Goal: Transaction & Acquisition: Purchase product/service

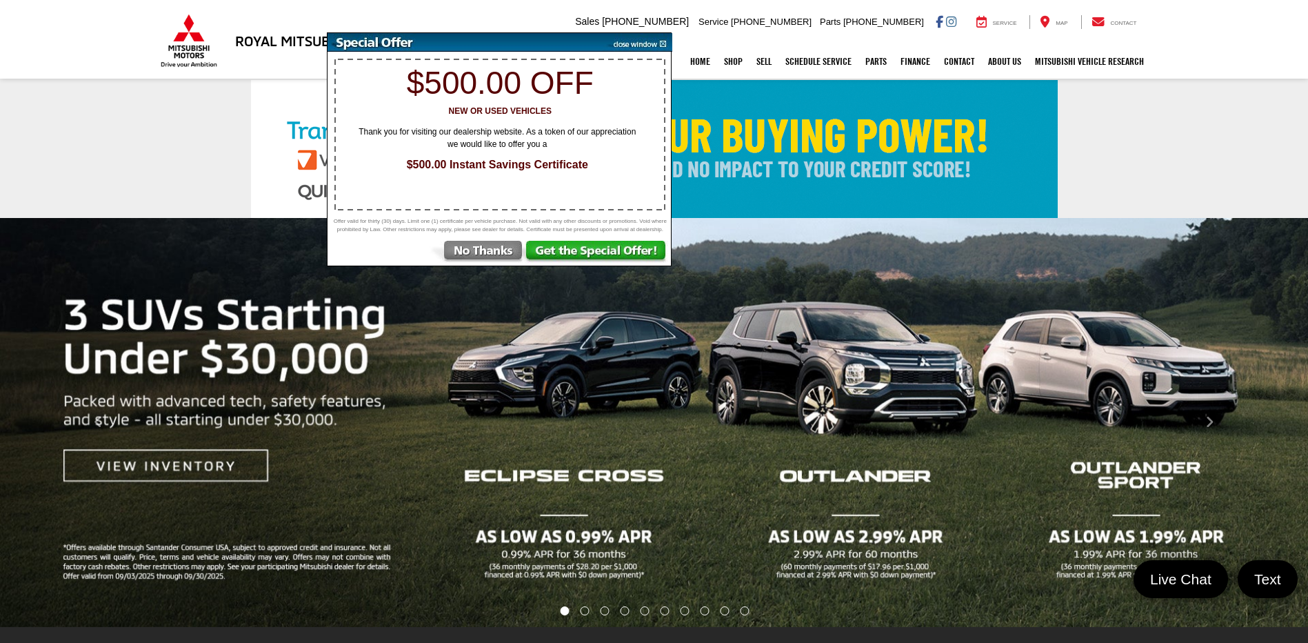
drag, startPoint x: 0, startPoint y: 0, endPoint x: 480, endPoint y: 269, distance: 550.2
click at [480, 265] on img at bounding box center [477, 253] width 96 height 25
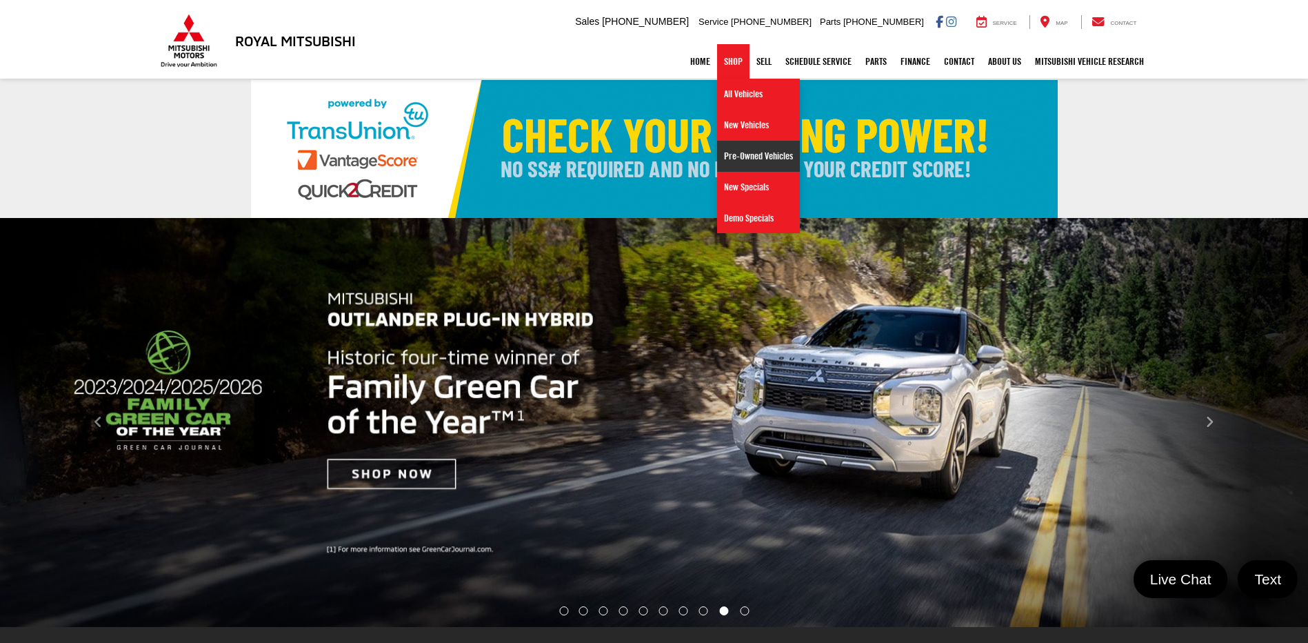
click at [733, 157] on link "Pre-Owned Vehicles" at bounding box center [758, 156] width 83 height 31
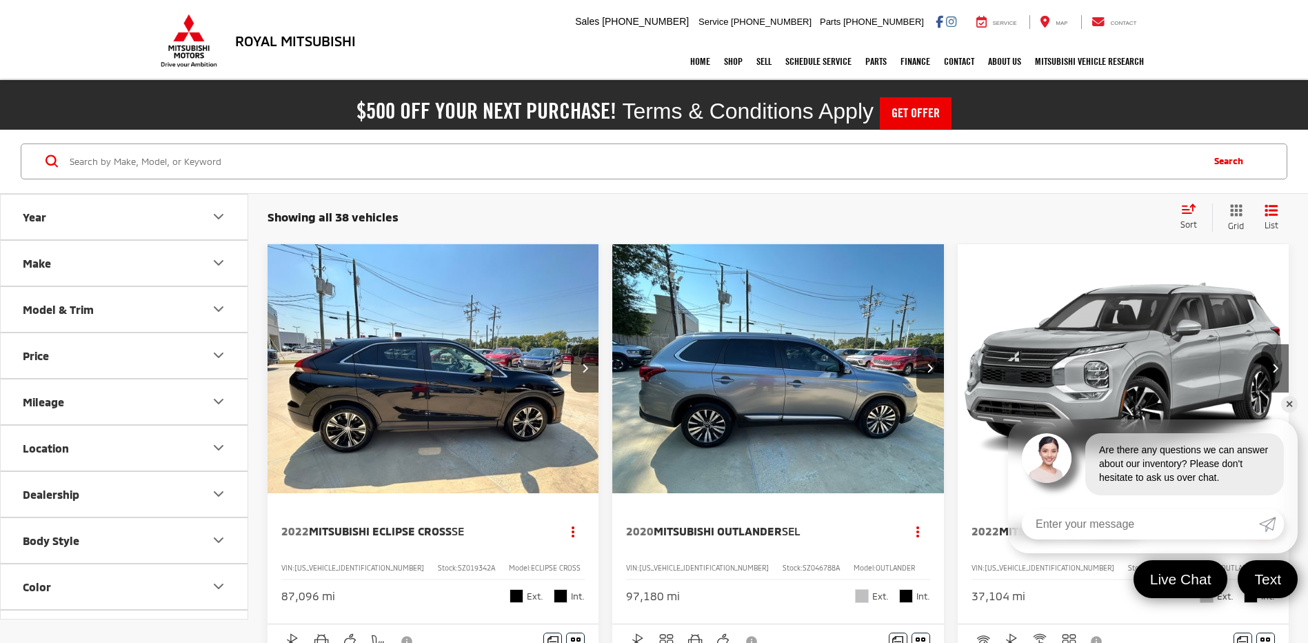
click at [94, 280] on button "Make" at bounding box center [125, 263] width 248 height 45
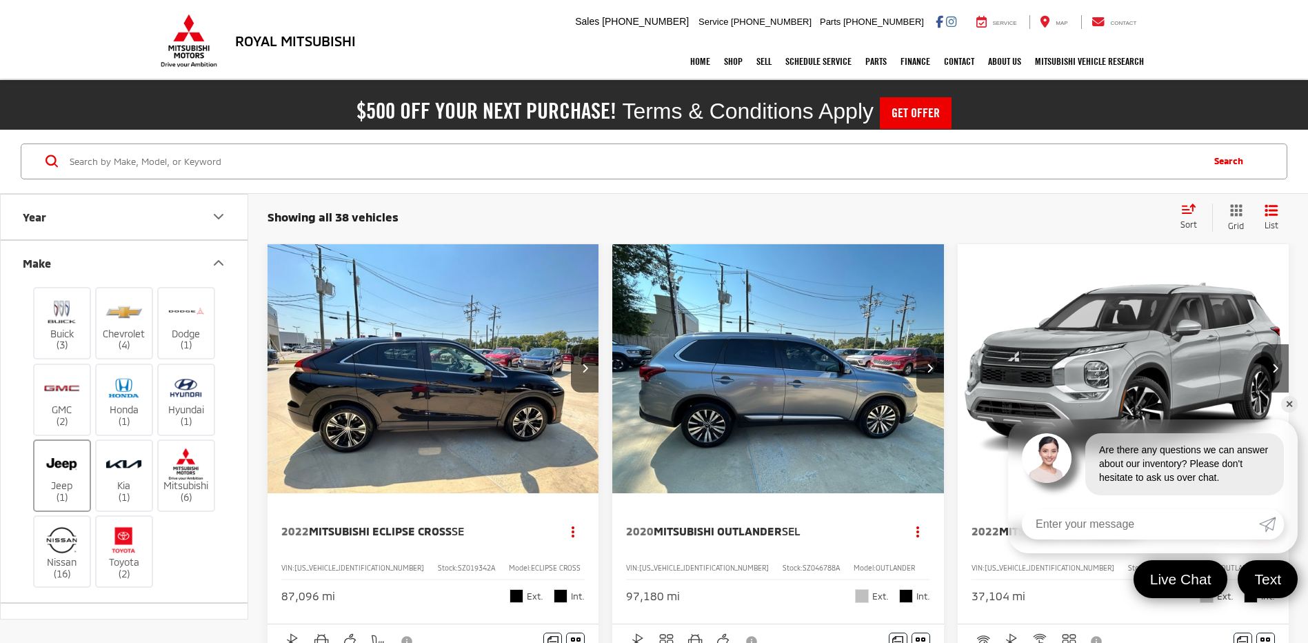
click at [71, 472] on img at bounding box center [62, 464] width 38 height 32
click at [0, 0] on input "Jeep (1)" at bounding box center [0, 0] width 0 height 0
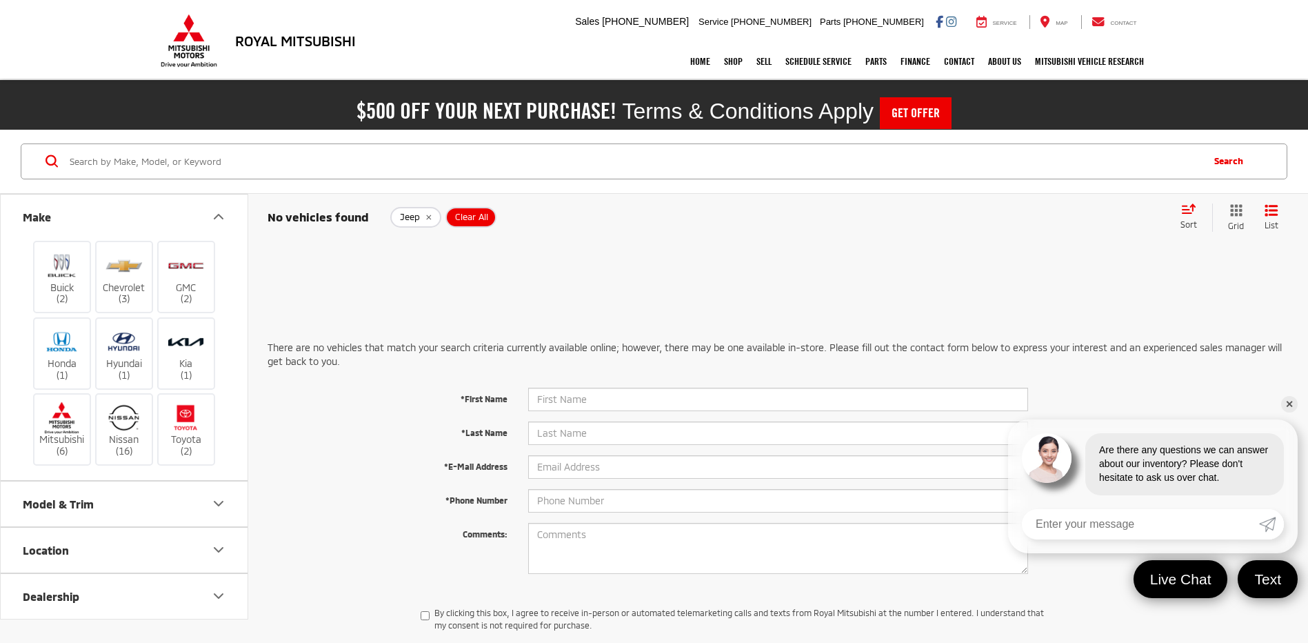
click at [54, 496] on button "Model & Trim" at bounding box center [125, 503] width 248 height 45
